Goal: Find contact information: Find contact information

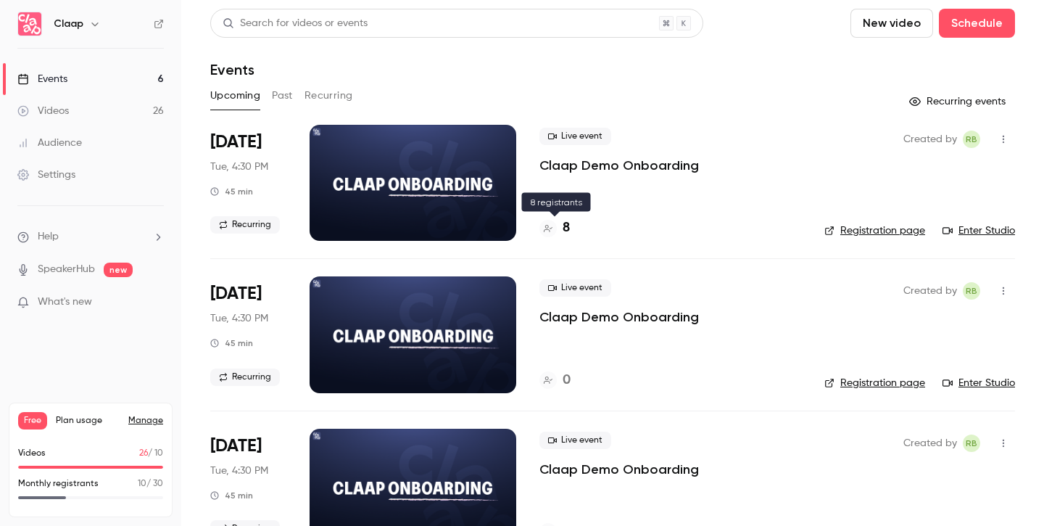
click at [565, 230] on h4 "8" at bounding box center [566, 228] width 7 height 20
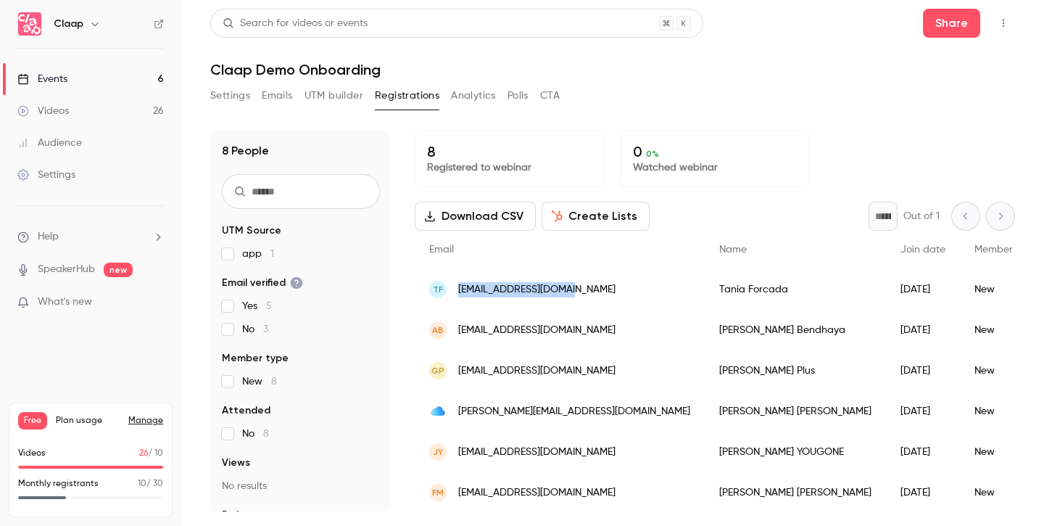
copy span "[EMAIL_ADDRESS][DOMAIN_NAME]"
drag, startPoint x: 577, startPoint y: 291, endPoint x: 459, endPoint y: 289, distance: 118.2
click at [459, 289] on div "TF [EMAIL_ADDRESS][DOMAIN_NAME]" at bounding box center [560, 289] width 290 height 41
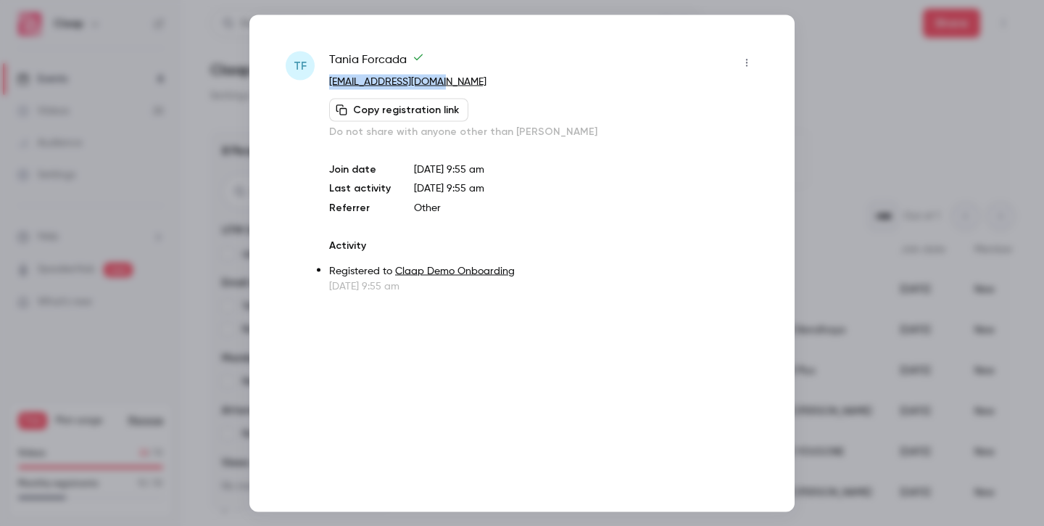
drag, startPoint x: 455, startPoint y: 76, endPoint x: 323, endPoint y: 83, distance: 132.8
click at [323, 83] on div "TF [PERSON_NAME] [EMAIL_ADDRESS][DOMAIN_NAME] Copy registration link Do not sha…" at bounding box center [522, 172] width 473 height 242
copy link "[EMAIL_ADDRESS][DOMAIN_NAME]"
click at [863, 83] on div at bounding box center [522, 263] width 1044 height 526
